Goal: Transaction & Acquisition: Obtain resource

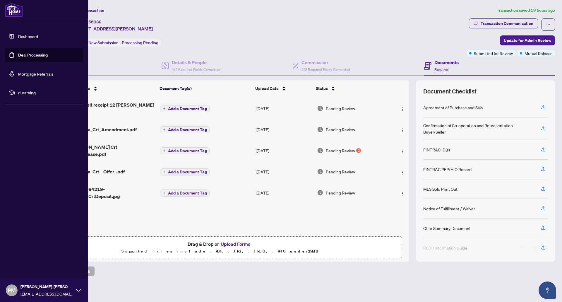
click at [35, 55] on link "Deal Processing" at bounding box center [33, 54] width 30 height 5
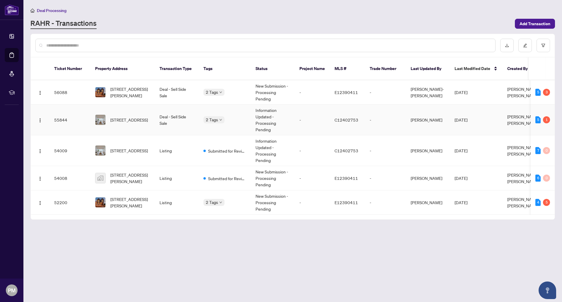
click at [239, 117] on td "2 Tags" at bounding box center [225, 120] width 52 height 31
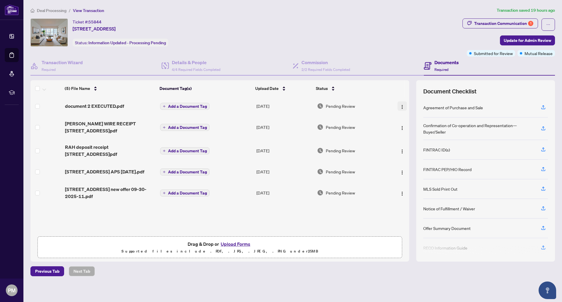
click at [400, 105] on img "button" at bounding box center [402, 107] width 5 height 5
click at [412, 138] on span "Download" at bounding box center [429, 136] width 56 height 6
